Goal: Check status: Verify the current state of an ongoing process or item

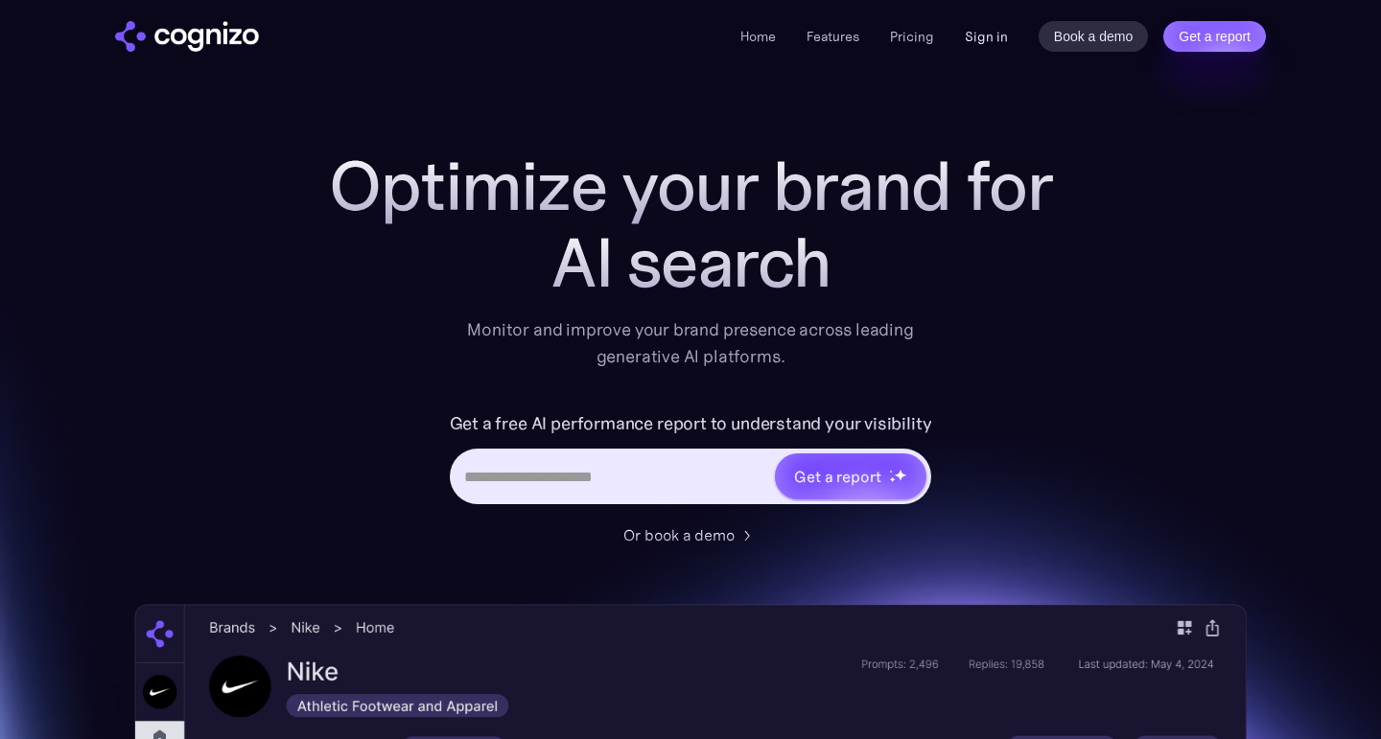
click at [990, 37] on link "Sign in" at bounding box center [986, 36] width 43 height 23
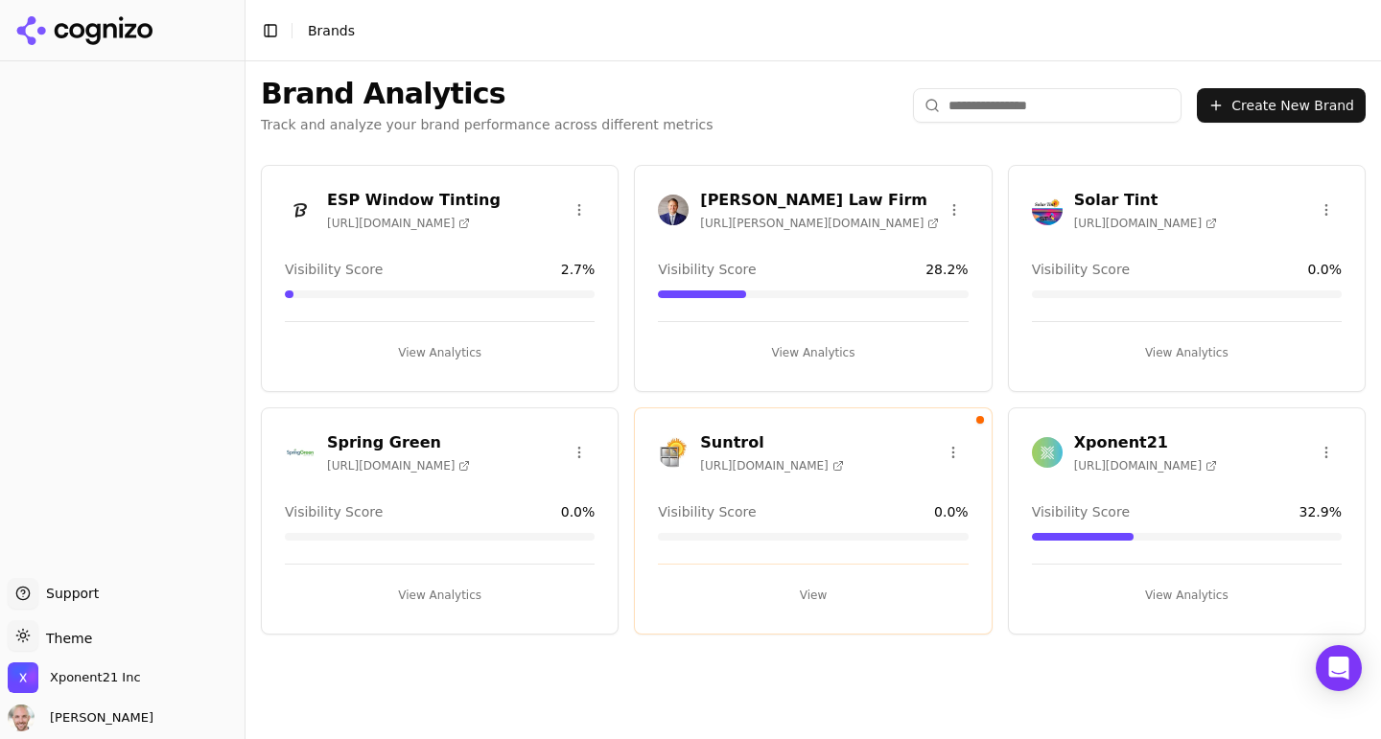
click at [1095, 439] on h3 "Xponent21" at bounding box center [1145, 443] width 143 height 23
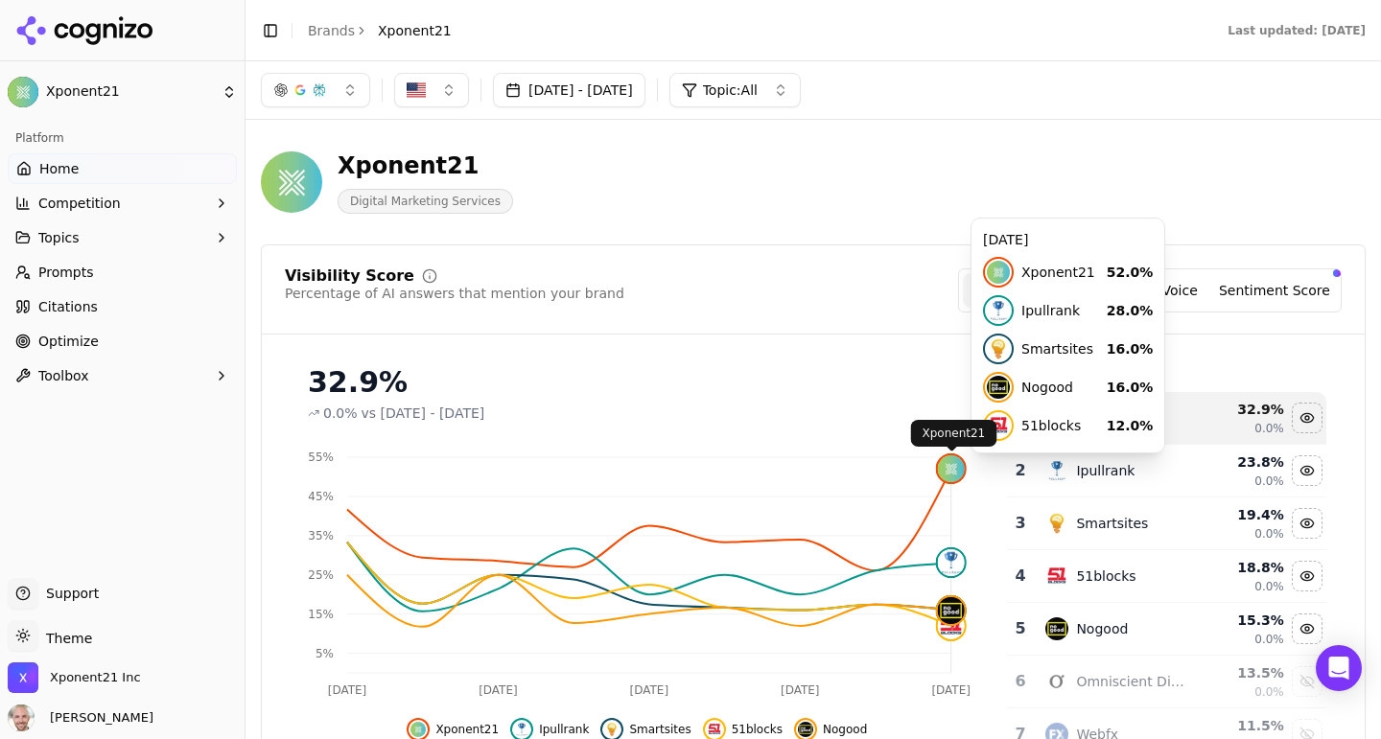
click img
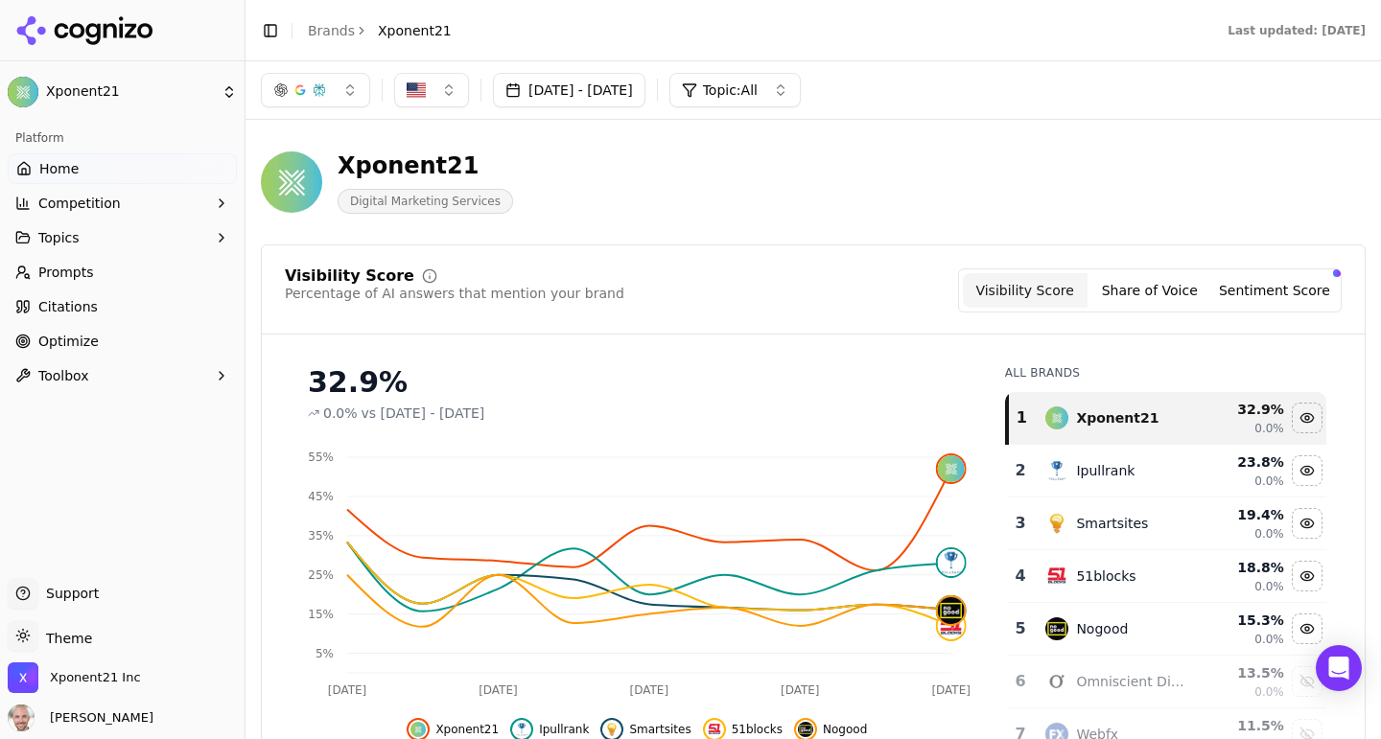
click at [697, 358] on div "32.9% 0.0% vs [DATE] - [DATE]" at bounding box center [637, 386] width 705 height 73
click at [1123, 292] on button "Share of Voice" at bounding box center [1149, 290] width 125 height 35
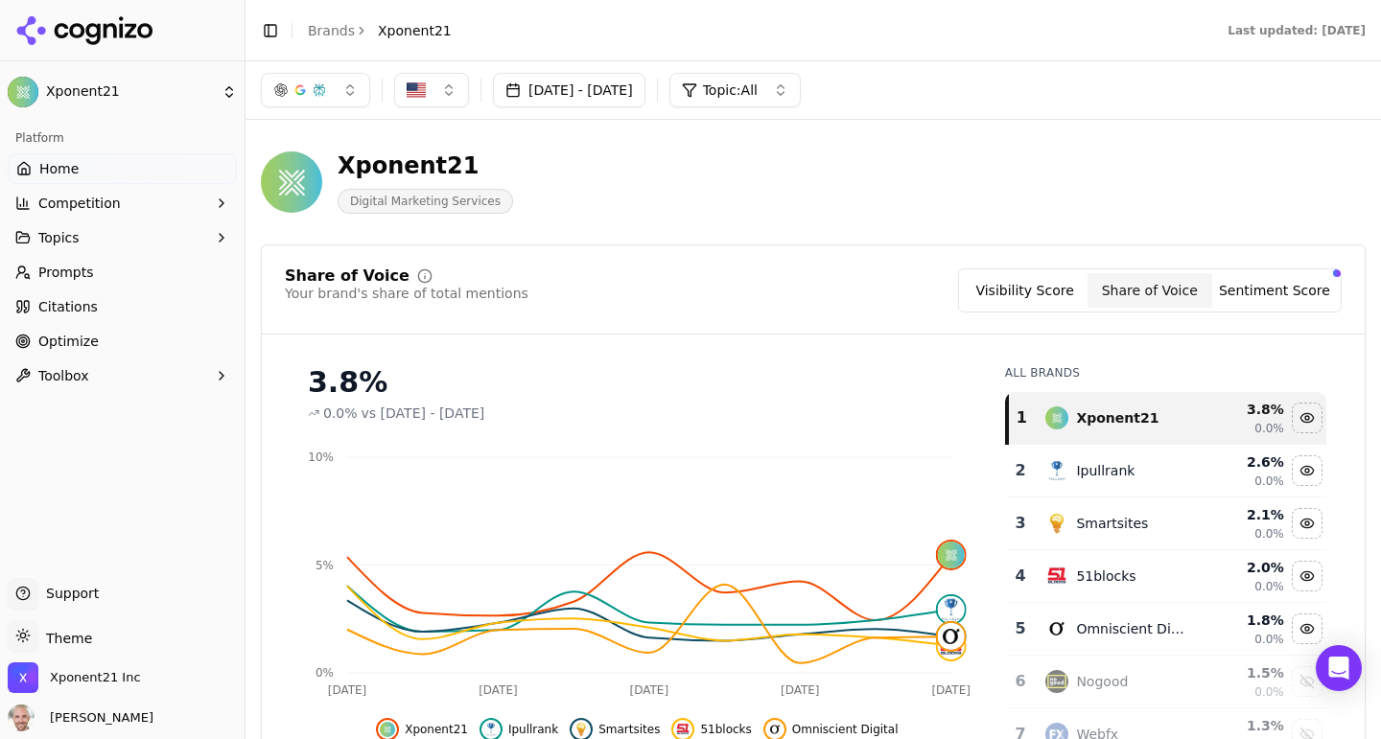
click at [1242, 285] on button "Sentiment Score" at bounding box center [1274, 290] width 125 height 35
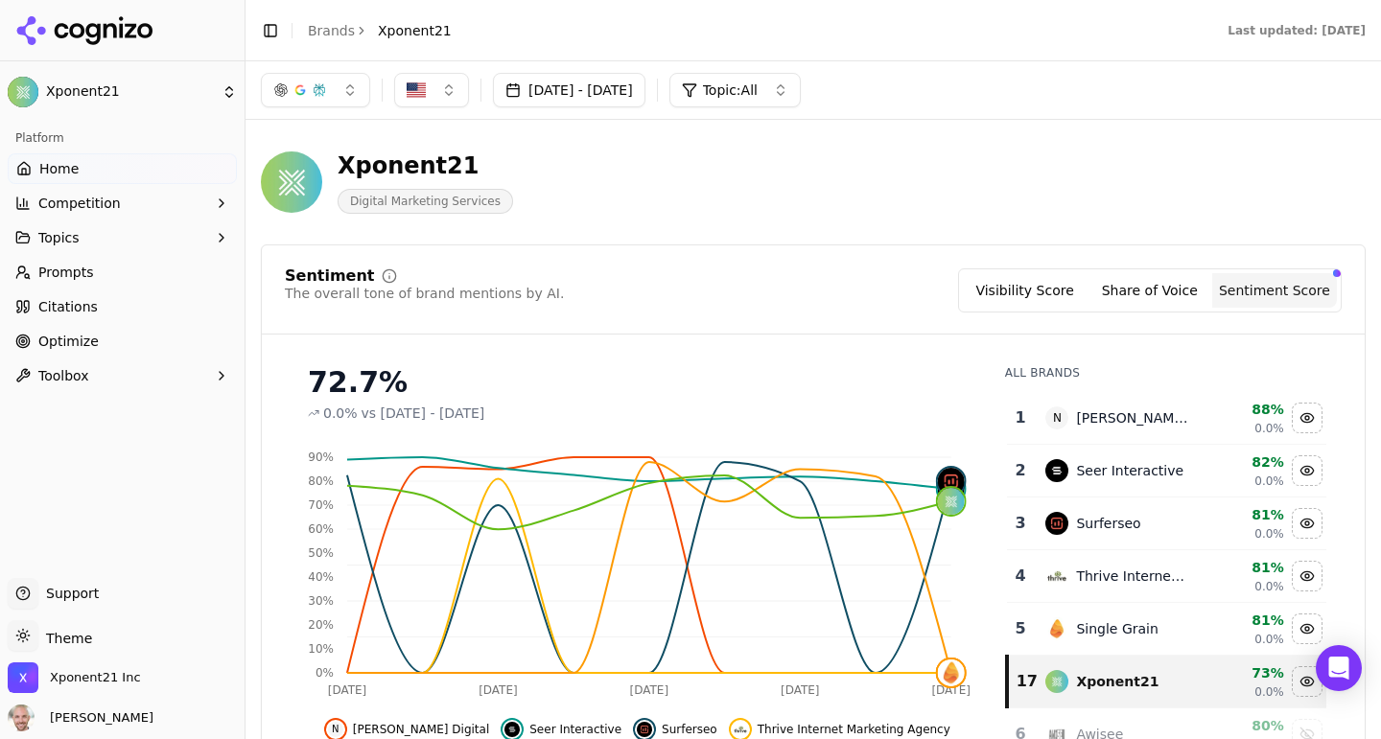
click at [1042, 282] on button "Visibility Score" at bounding box center [1025, 290] width 125 height 35
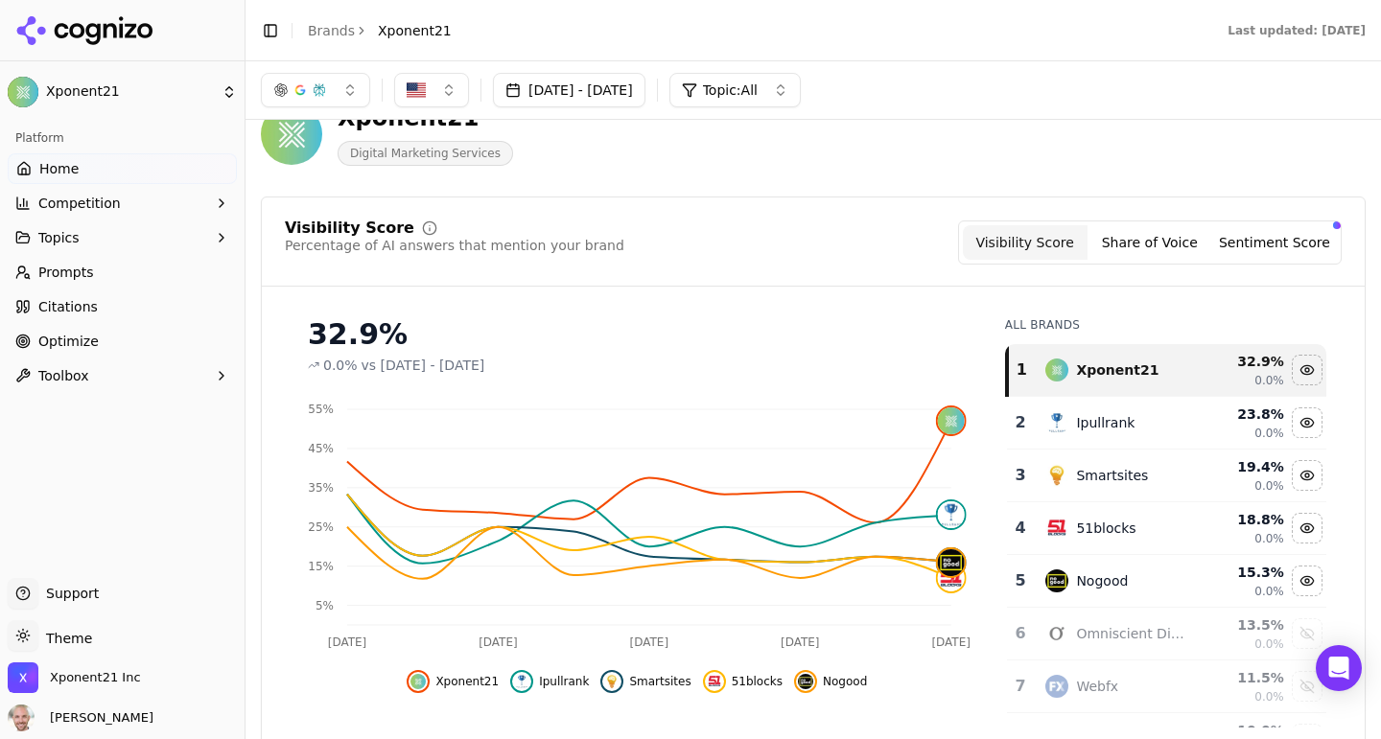
scroll to position [51, 0]
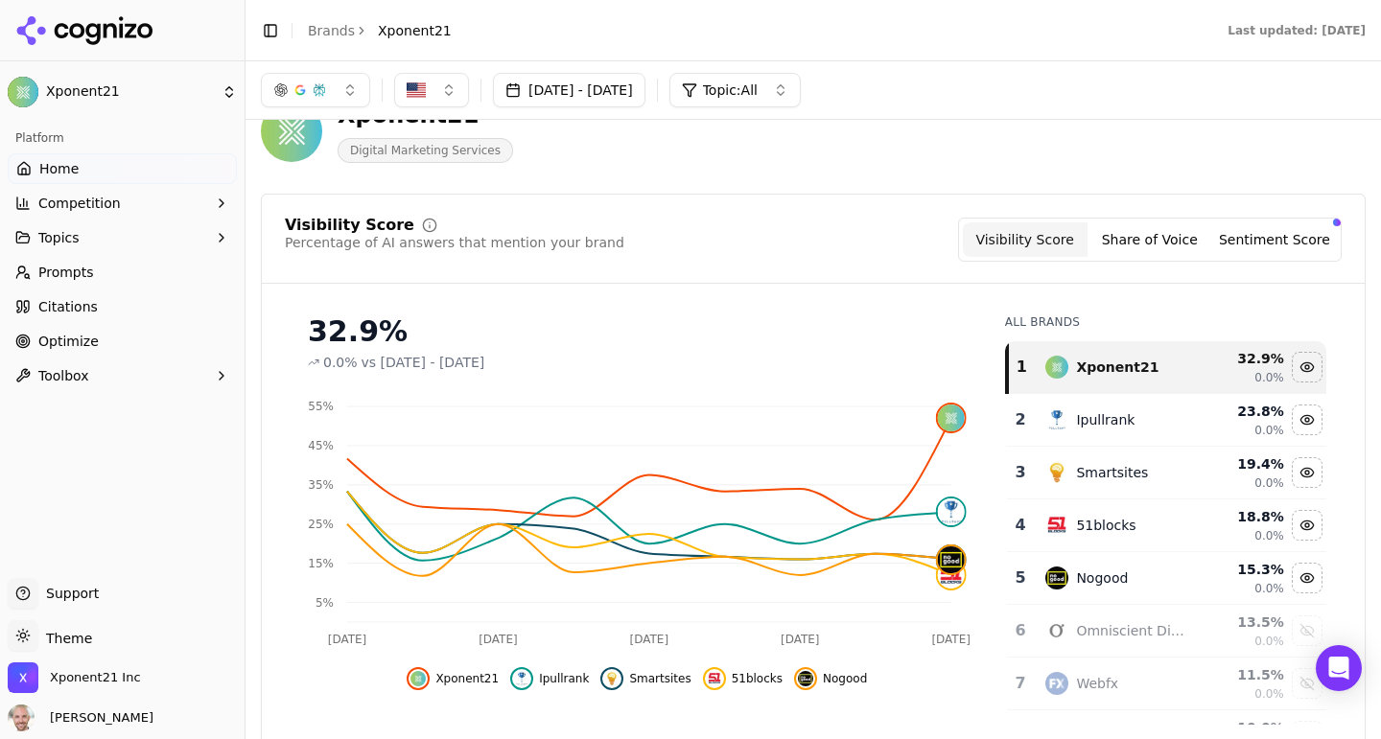
click at [1111, 371] on div "Xponent21" at bounding box center [1117, 367] width 82 height 19
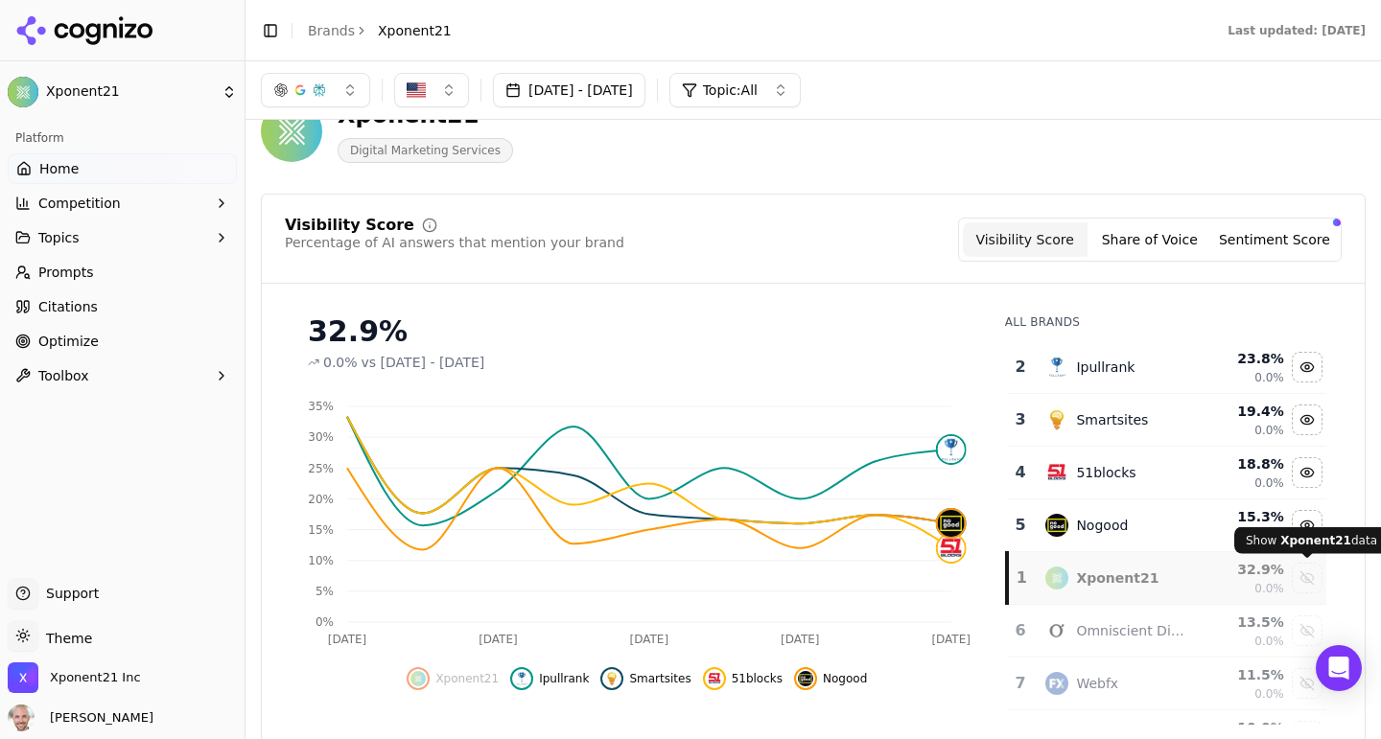
click at [1302, 582] on div "Show xponent21 data" at bounding box center [1307, 578] width 29 height 29
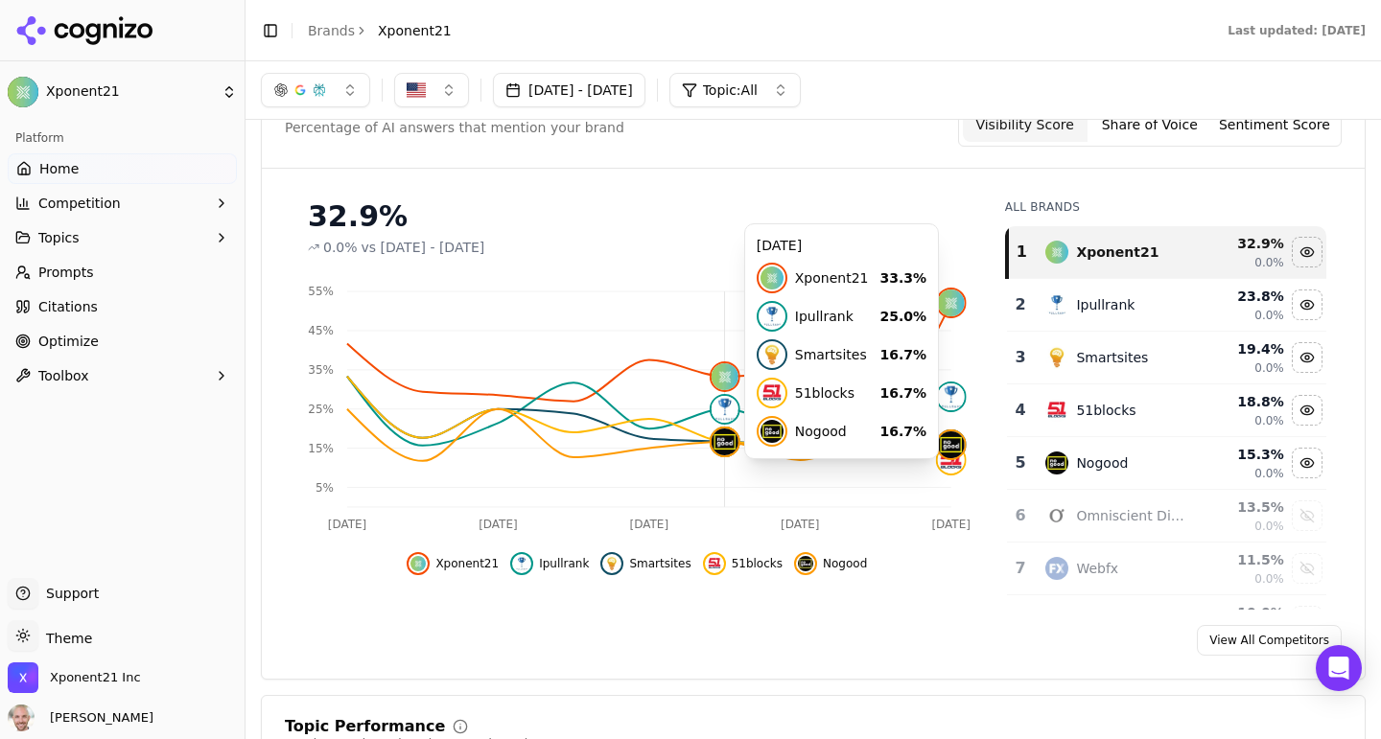
scroll to position [0, 0]
